Goal: Use online tool/utility: Utilize a website feature to perform a specific function

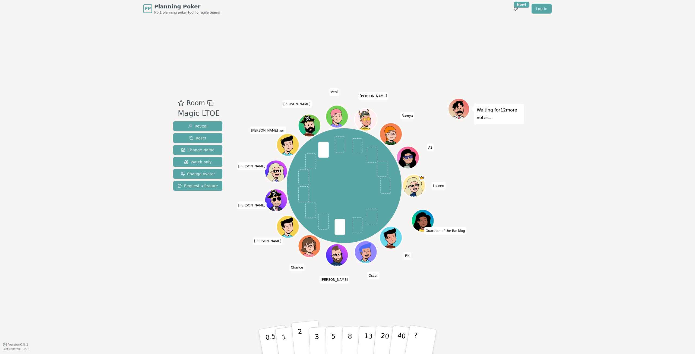
click at [300, 345] on p "2" at bounding box center [300, 343] width 7 height 30
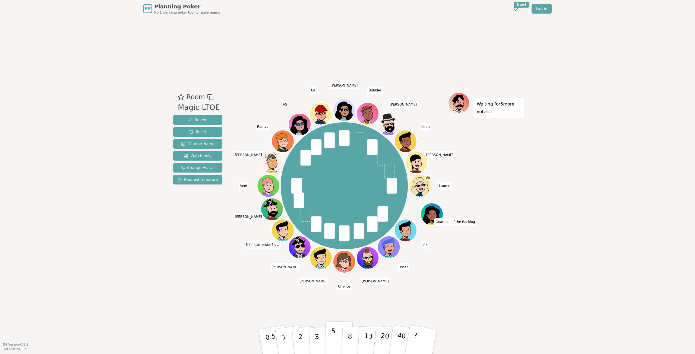
click at [338, 336] on button "5" at bounding box center [339, 341] width 28 height 41
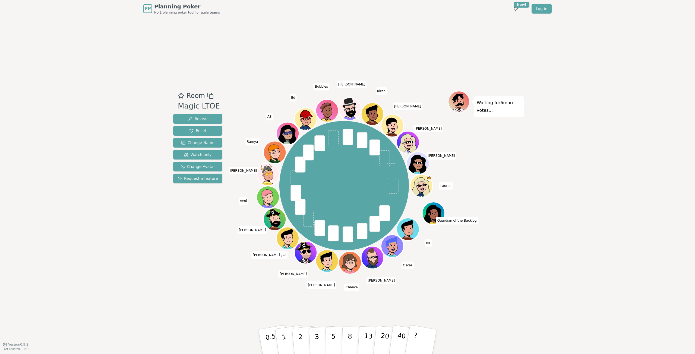
drag, startPoint x: 321, startPoint y: 332, endPoint x: 316, endPoint y: 318, distance: 15.0
click at [321, 332] on button "3" at bounding box center [323, 347] width 30 height 42
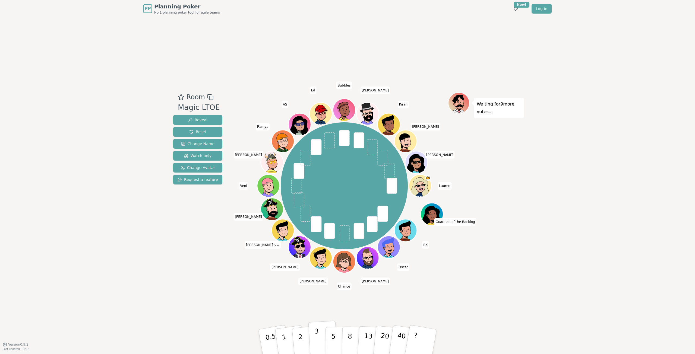
click at [315, 338] on p "3" at bounding box center [317, 342] width 6 height 30
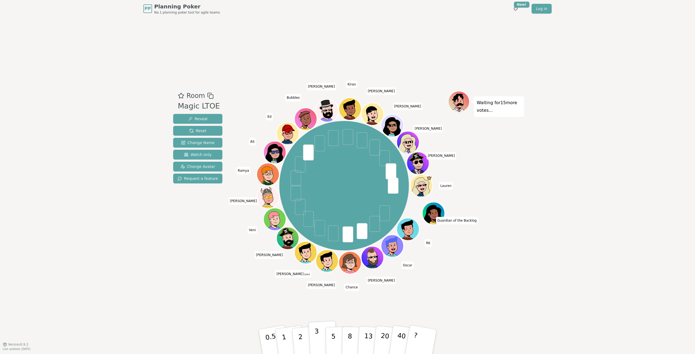
click at [316, 341] on p "3" at bounding box center [317, 342] width 6 height 30
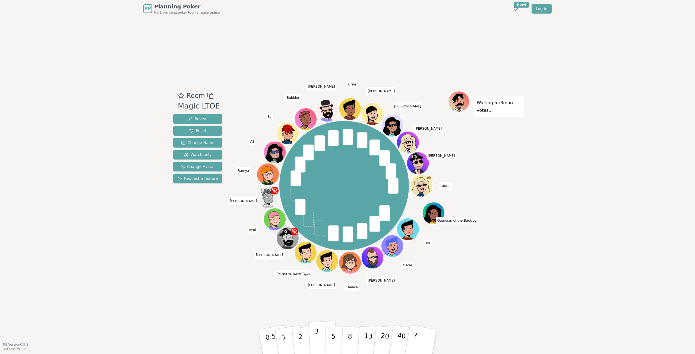
click at [322, 337] on button "3" at bounding box center [323, 342] width 30 height 42
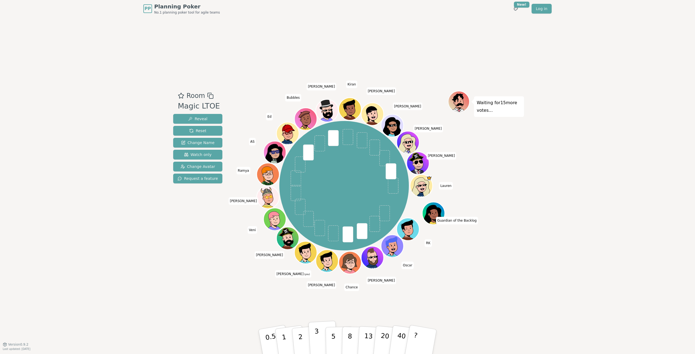
click at [314, 339] on button "3" at bounding box center [323, 342] width 30 height 42
click at [314, 341] on button "3" at bounding box center [323, 342] width 30 height 42
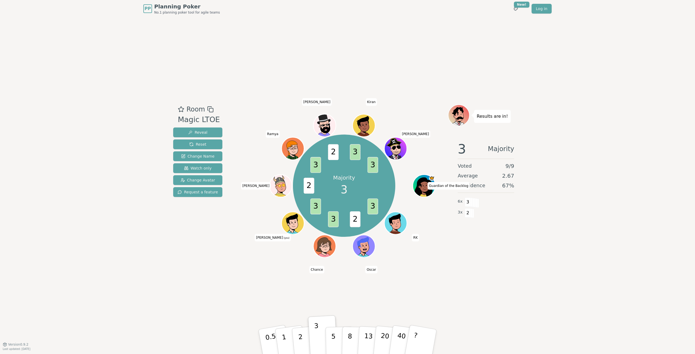
click at [308, 315] on button "3" at bounding box center [323, 336] width 30 height 42
